Goal: Information Seeking & Learning: Learn about a topic

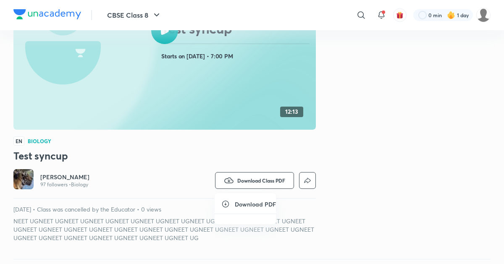
click at [167, 40] on div at bounding box center [252, 132] width 504 height 264
click at [167, 40] on div at bounding box center [164, 30] width 27 height 27
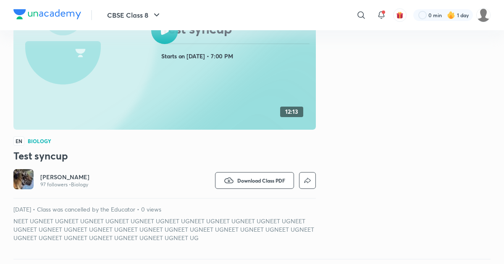
click at [232, 108] on icon at bounding box center [191, 52] width 648 height 413
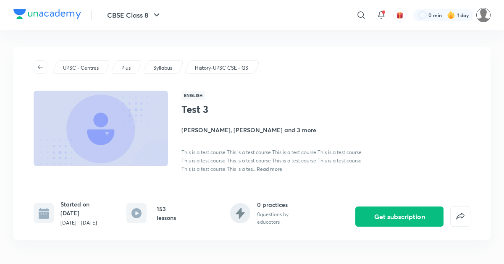
click at [483, 18] on img at bounding box center [483, 15] width 14 height 14
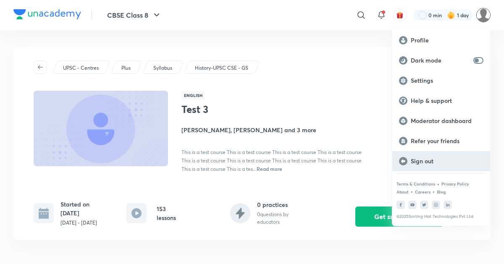
click at [404, 162] on rect at bounding box center [403, 161] width 8 height 8
